Goal: Task Accomplishment & Management: Manage account settings

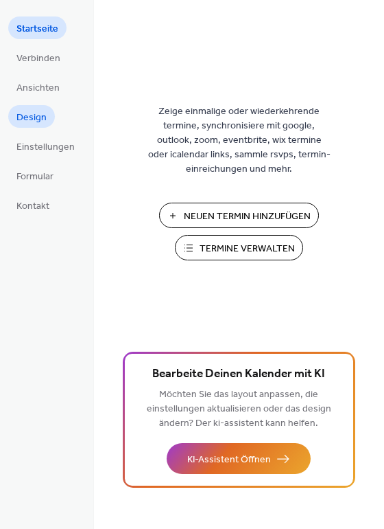
click at [34, 122] on span "Design" at bounding box center [31, 118] width 30 height 14
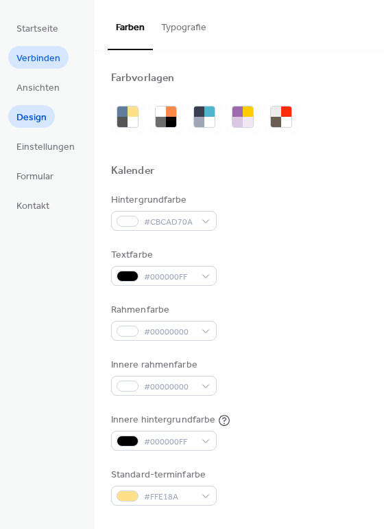
click at [43, 62] on span "Verbinden" at bounding box center [38, 58] width 44 height 14
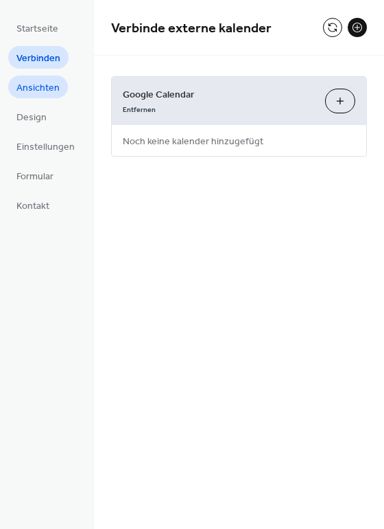
click at [41, 84] on span "Ansichten" at bounding box center [37, 88] width 43 height 14
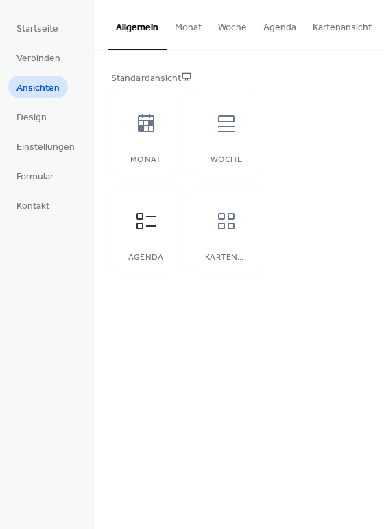
click at [277, 25] on button "Agenda" at bounding box center [279, 24] width 49 height 49
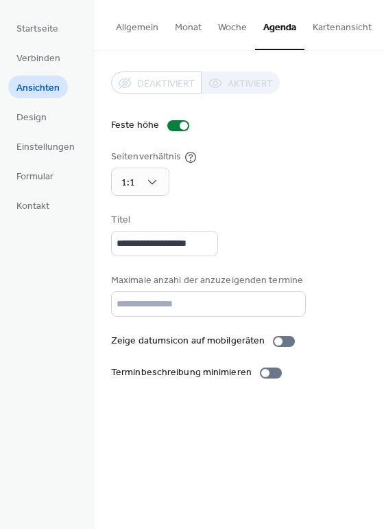
click at [334, 33] on button "Kartenansicht" at bounding box center [343, 24] width 76 height 49
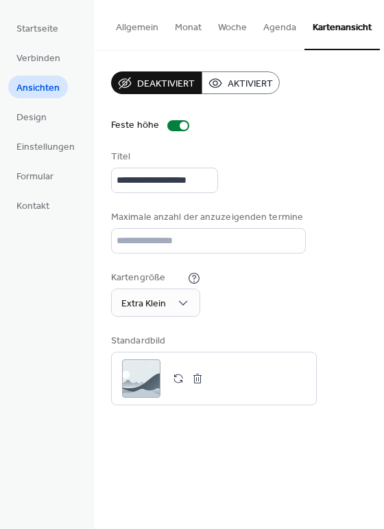
click at [280, 27] on button "Agenda" at bounding box center [279, 24] width 49 height 49
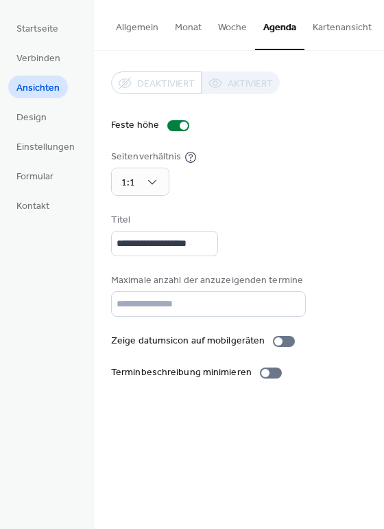
click at [120, 21] on button "Allgemein" at bounding box center [137, 24] width 59 height 49
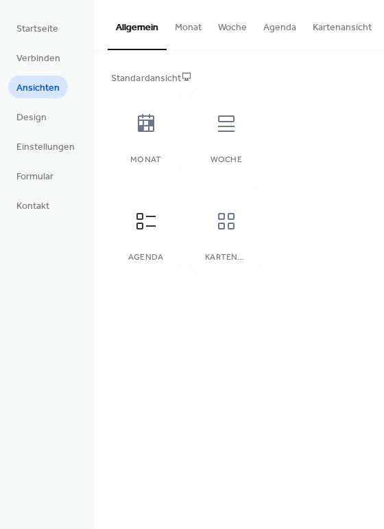
click at [120, 21] on button "Allgemein" at bounding box center [137, 25] width 59 height 50
click at [50, 32] on span "Startseite" at bounding box center [37, 29] width 42 height 14
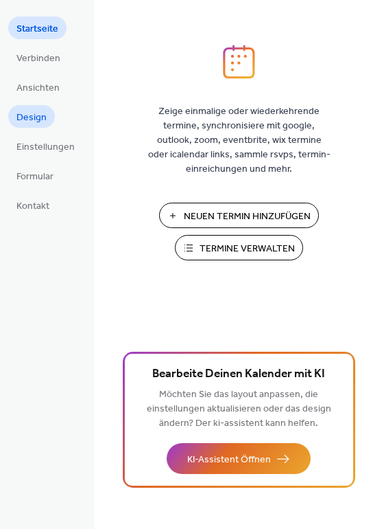
click at [38, 120] on span "Design" at bounding box center [31, 118] width 30 height 14
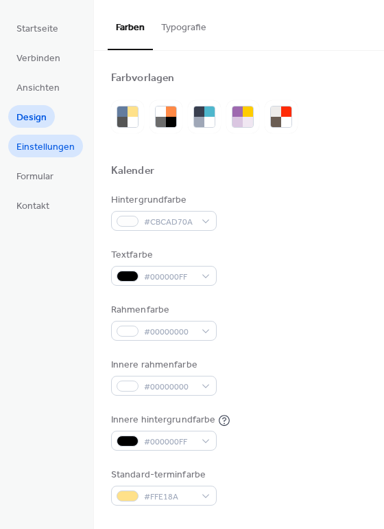
click at [44, 146] on span "Einstellungen" at bounding box center [45, 147] width 58 height 14
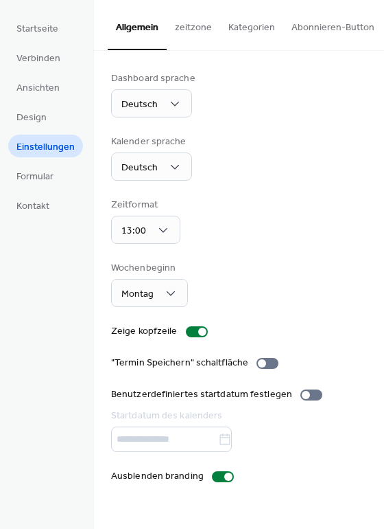
click at [262, 31] on button "Kategorien" at bounding box center [251, 24] width 63 height 49
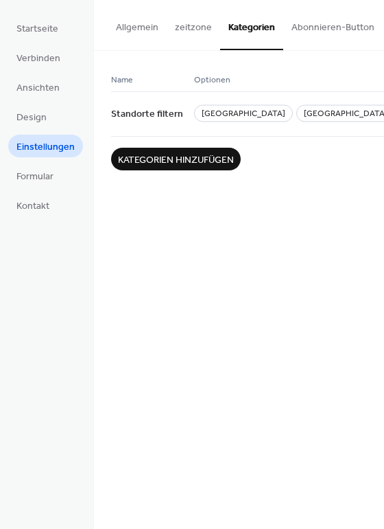
click at [294, 27] on button "Abonnieren-Button" at bounding box center [334, 24] width 100 height 49
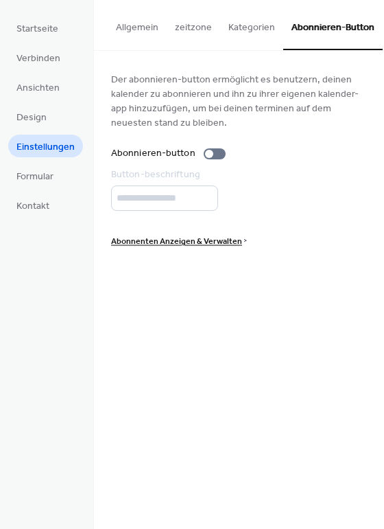
click at [128, 27] on button "Allgemein" at bounding box center [137, 24] width 59 height 49
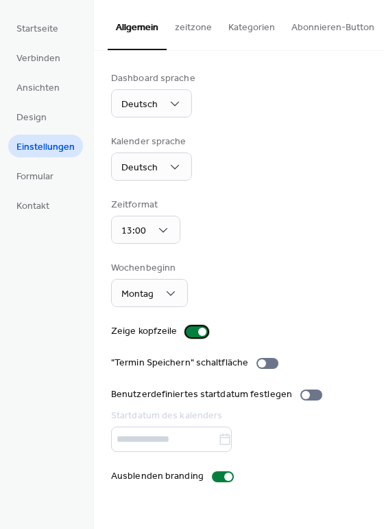
click at [198, 333] on div at bounding box center [202, 331] width 8 height 8
